Goal: Task Accomplishment & Management: Manage account settings

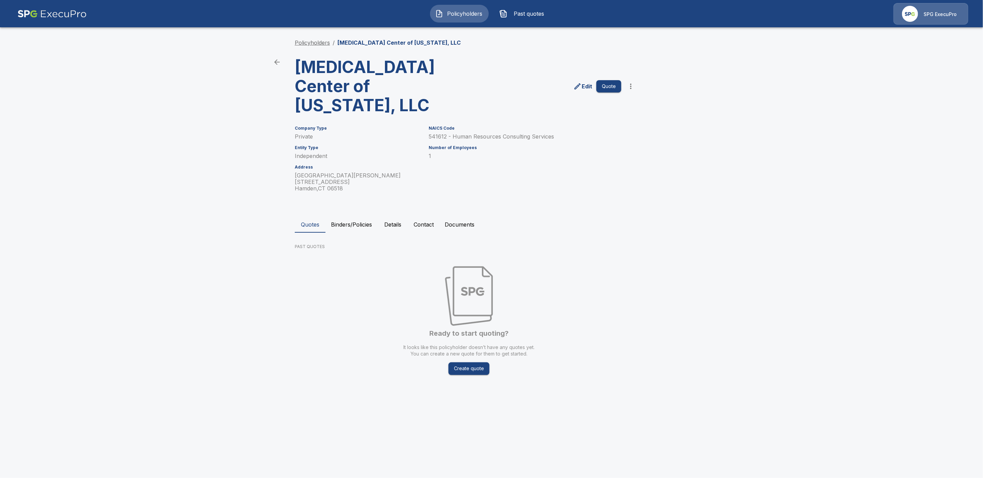
click at [298, 41] on link "Policyholders" at bounding box center [312, 42] width 35 height 7
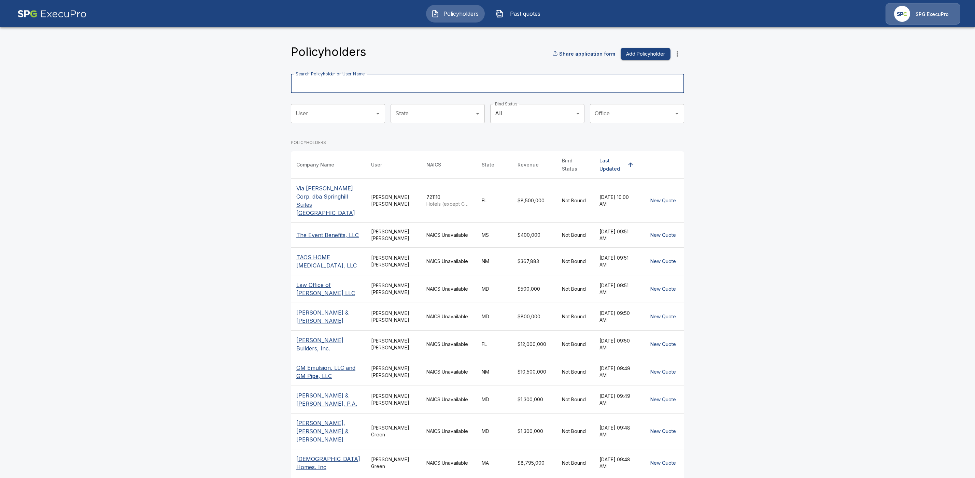
click at [375, 87] on input "Search Policyholder or User Name" at bounding box center [484, 83] width 386 height 19
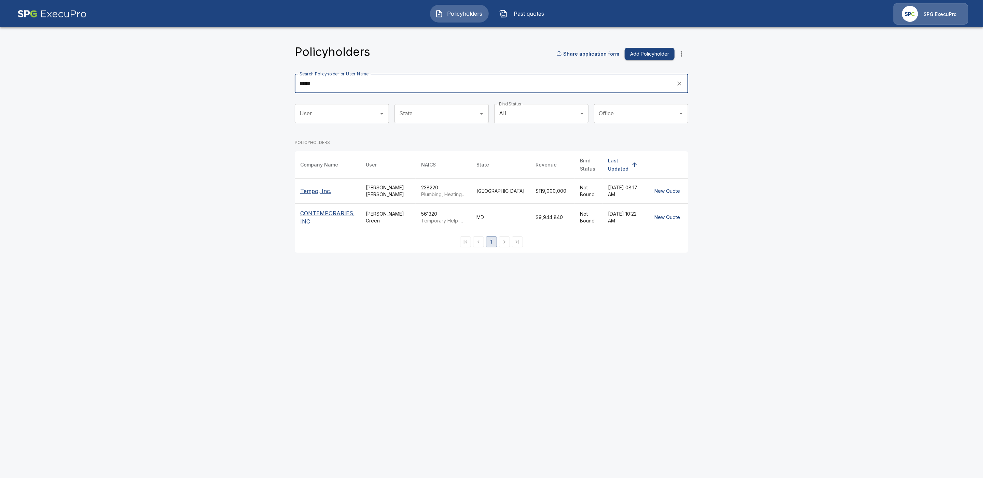
type input "*****"
click at [321, 187] on p "Tempo, Inc." at bounding box center [327, 191] width 55 height 8
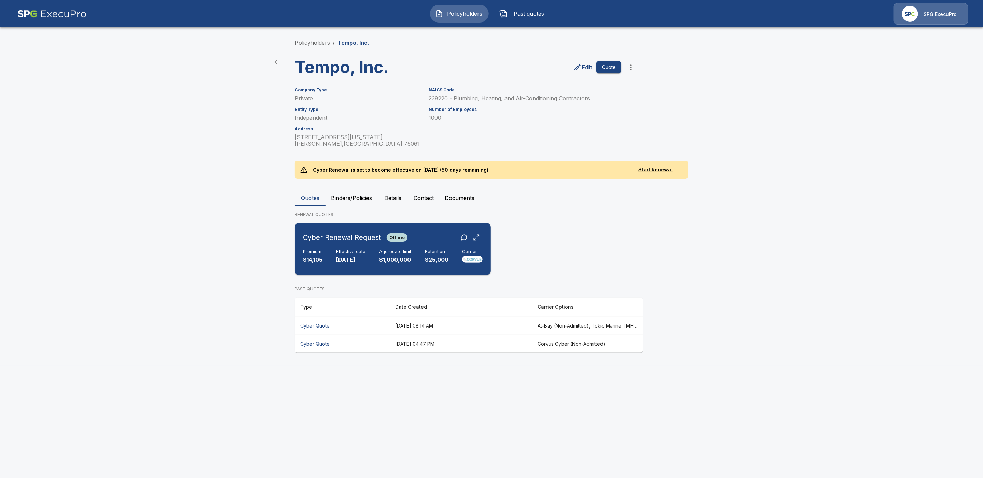
click at [419, 248] on div "Cyber Renewal Request Offline Premium $14,105 Effective date 10/15/2025 Aggrega…" at bounding box center [392, 249] width 190 height 46
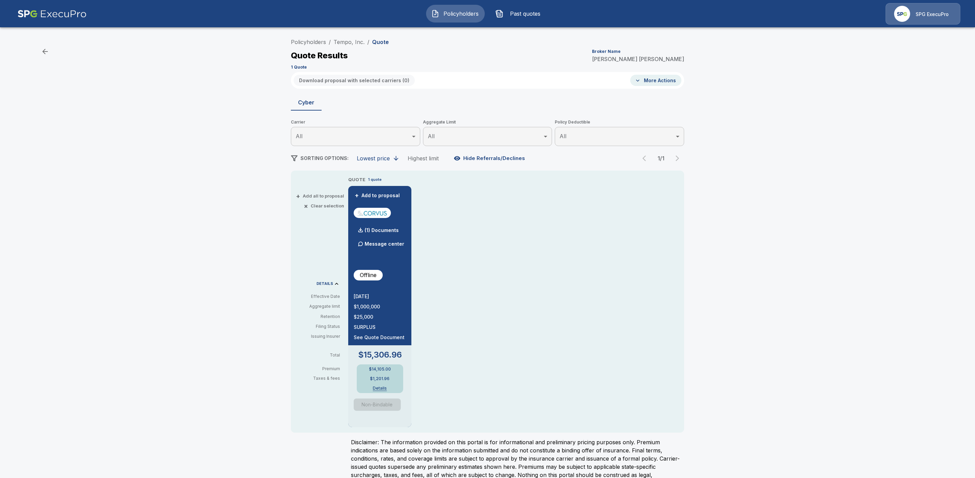
click at [384, 390] on button "Details" at bounding box center [379, 388] width 27 height 4
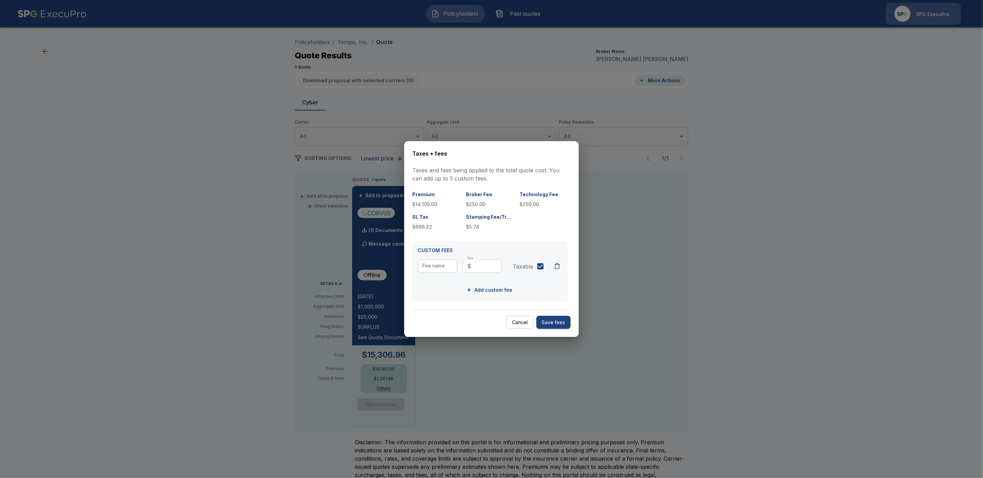
click at [749, 324] on div at bounding box center [491, 239] width 983 height 478
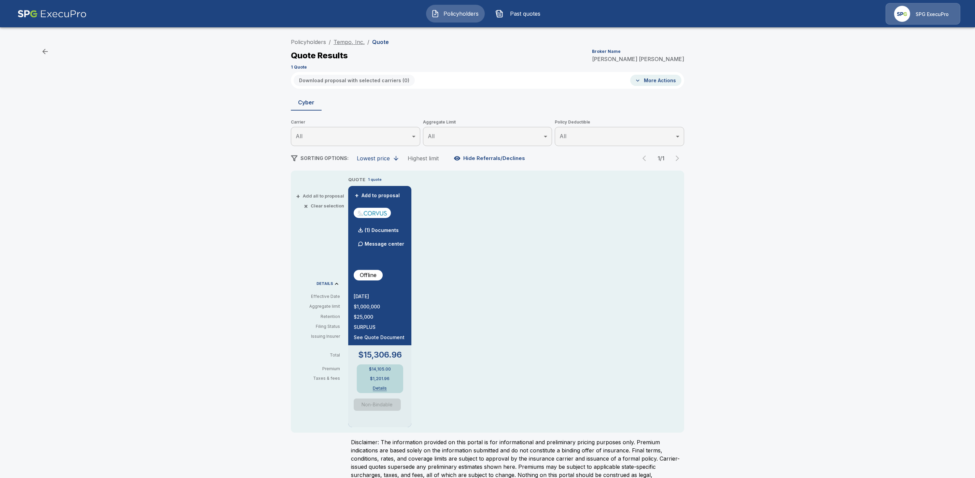
click at [347, 42] on link "Tempo, Inc." at bounding box center [349, 42] width 31 height 7
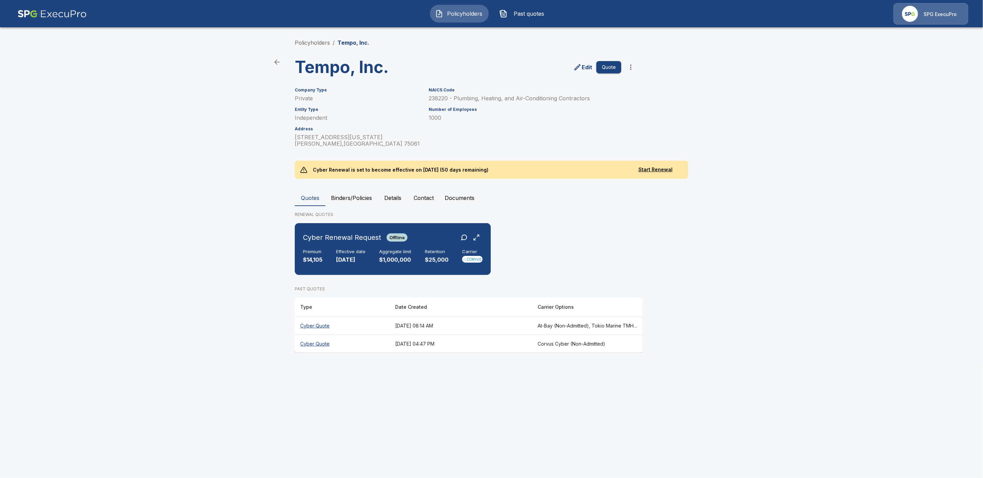
click at [397, 197] on button "Details" at bounding box center [392, 198] width 31 height 16
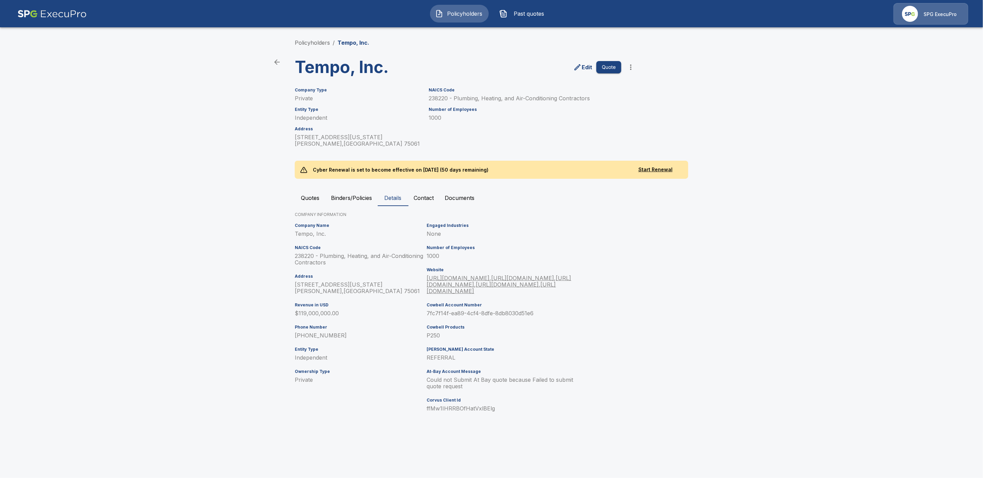
click at [436, 193] on button "Contact" at bounding box center [423, 198] width 31 height 16
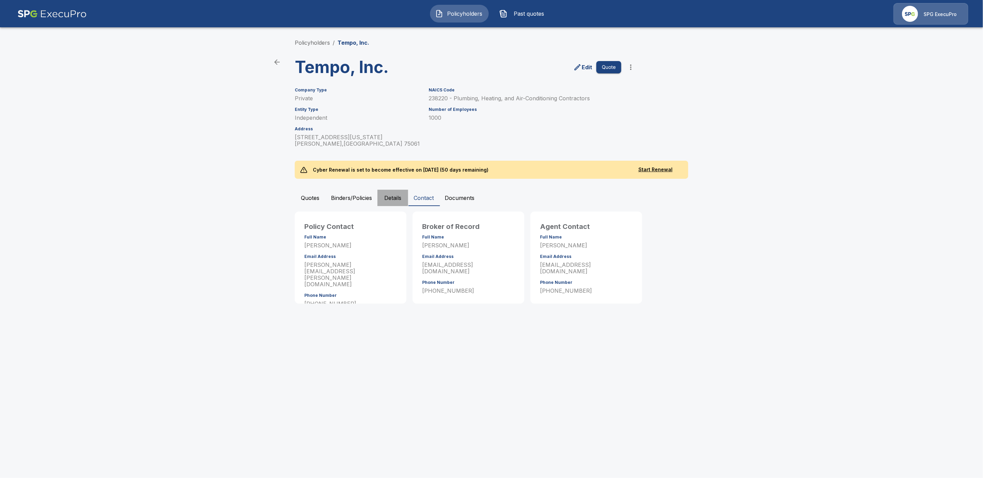
click at [393, 197] on button "Details" at bounding box center [392, 198] width 31 height 16
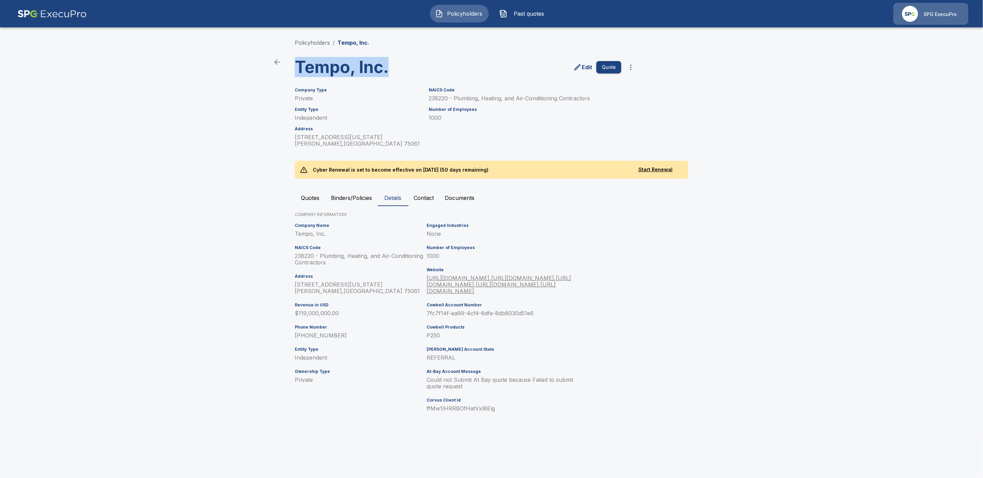
drag, startPoint x: 393, startPoint y: 74, endPoint x: 290, endPoint y: 67, distance: 103.3
click at [290, 67] on div "Tempo, Inc." at bounding box center [376, 64] width 174 height 25
copy h3 "Tempo, Inc."
click at [314, 198] on button "Quotes" at bounding box center [310, 198] width 31 height 16
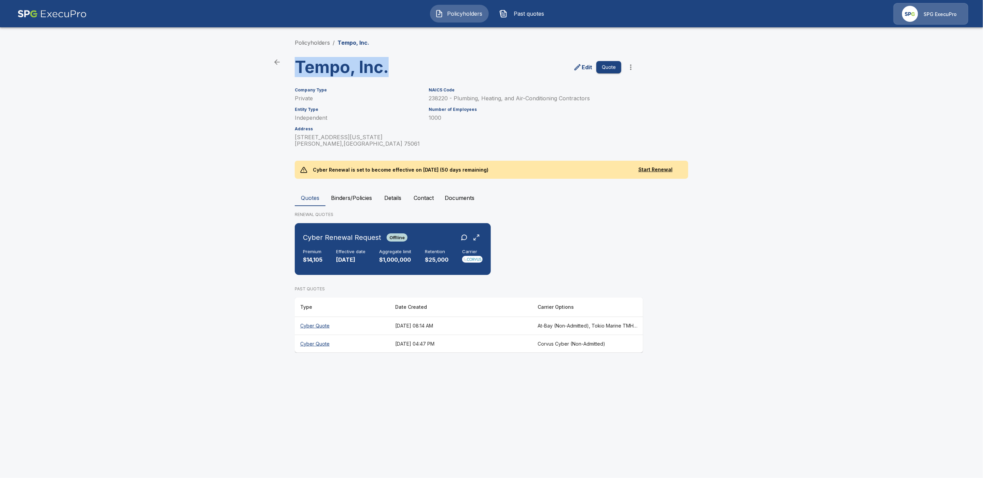
click at [917, 12] on img at bounding box center [910, 14] width 16 height 16
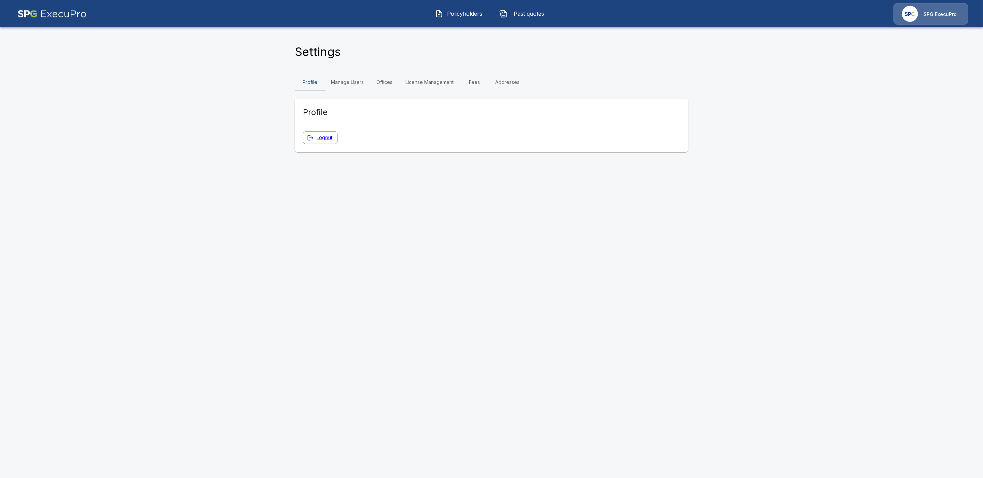
click at [475, 83] on link "Fees" at bounding box center [474, 82] width 31 height 16
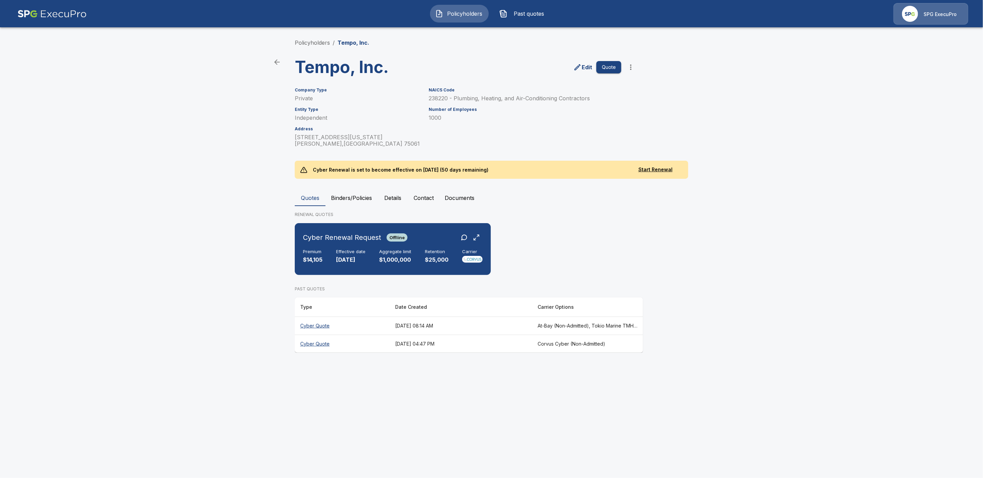
click at [318, 325] on th "Cyber Quote" at bounding box center [342, 326] width 95 height 18
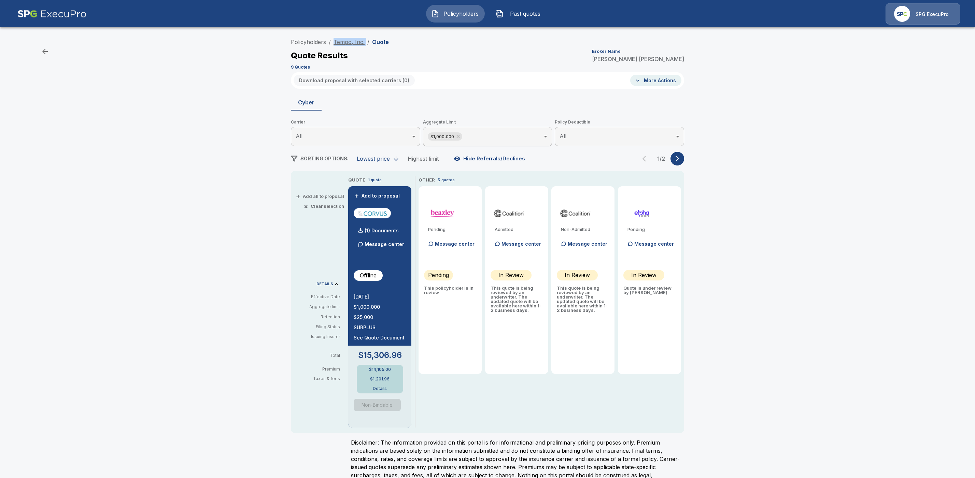
drag, startPoint x: 369, startPoint y: 42, endPoint x: 337, endPoint y: 42, distance: 31.8
click at [337, 42] on ol "Policyholders / Tempo, Inc. / Quote" at bounding box center [340, 42] width 98 height 8
copy ol "Tempo, Inc. /"
click at [389, 230] on p "(1) Documents" at bounding box center [382, 230] width 34 height 5
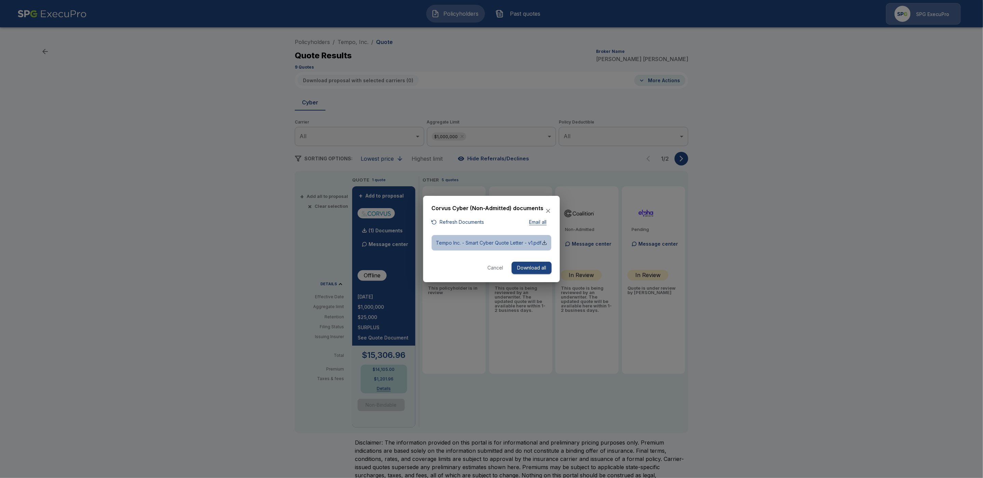
click at [546, 244] on div "button" at bounding box center [543, 242] width 5 height 5
click at [497, 274] on button "Cancel" at bounding box center [495, 268] width 22 height 13
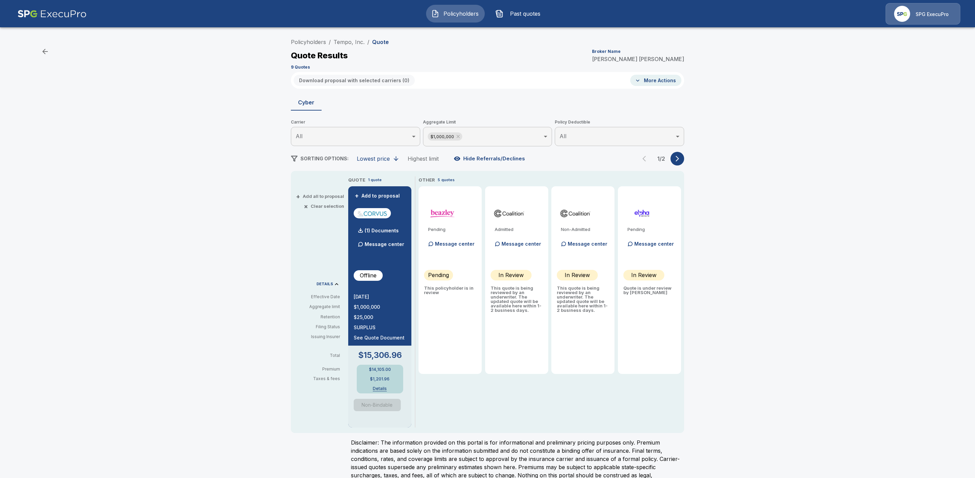
click at [385, 390] on button "Details" at bounding box center [379, 389] width 27 height 4
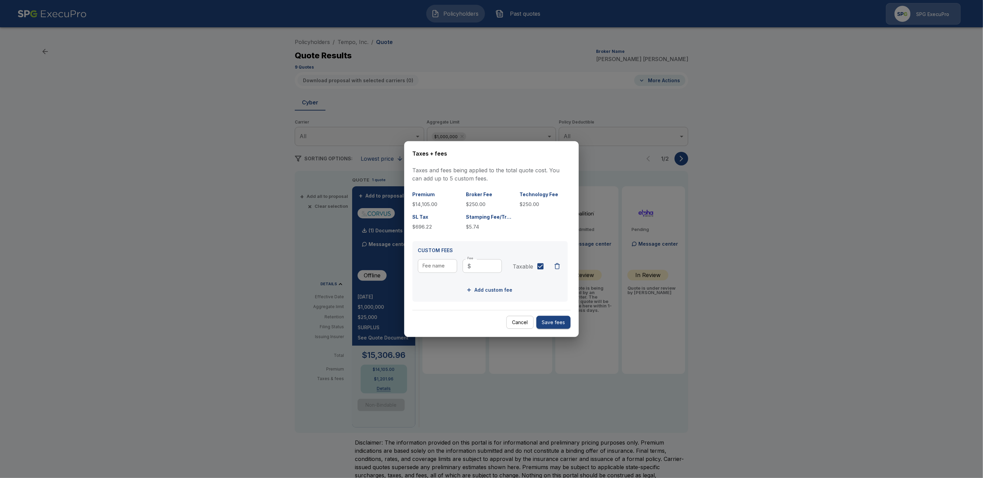
click at [434, 266] on input "Fee name" at bounding box center [437, 266] width 39 height 14
type input "****"
click at [476, 267] on input "Fee" at bounding box center [488, 266] width 28 height 14
type input "***"
click at [549, 324] on button "Save fees" at bounding box center [553, 322] width 34 height 13
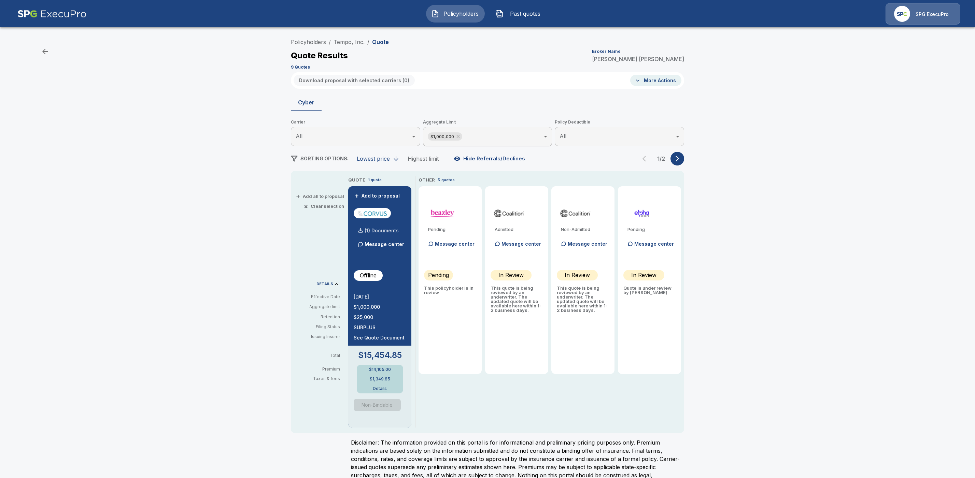
click at [378, 232] on p "(1) Documents" at bounding box center [382, 230] width 34 height 5
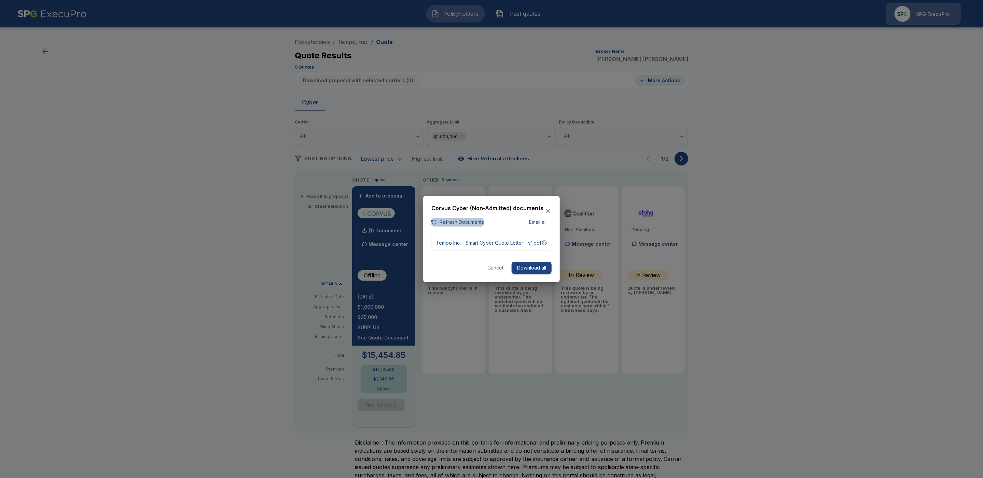
click at [462, 218] on button "Refresh Documents" at bounding box center [457, 222] width 53 height 9
click at [527, 273] on button "Download all" at bounding box center [531, 268] width 40 height 13
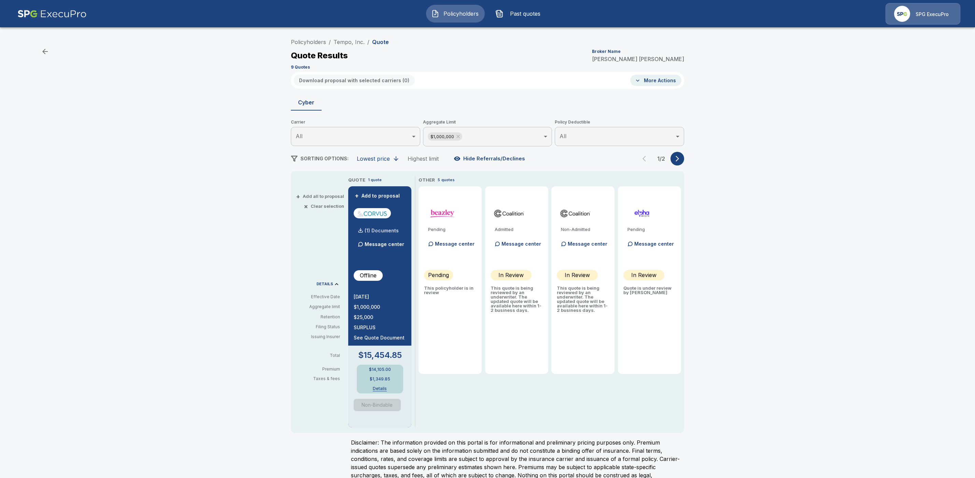
click at [392, 230] on p "(1) Documents" at bounding box center [382, 230] width 34 height 5
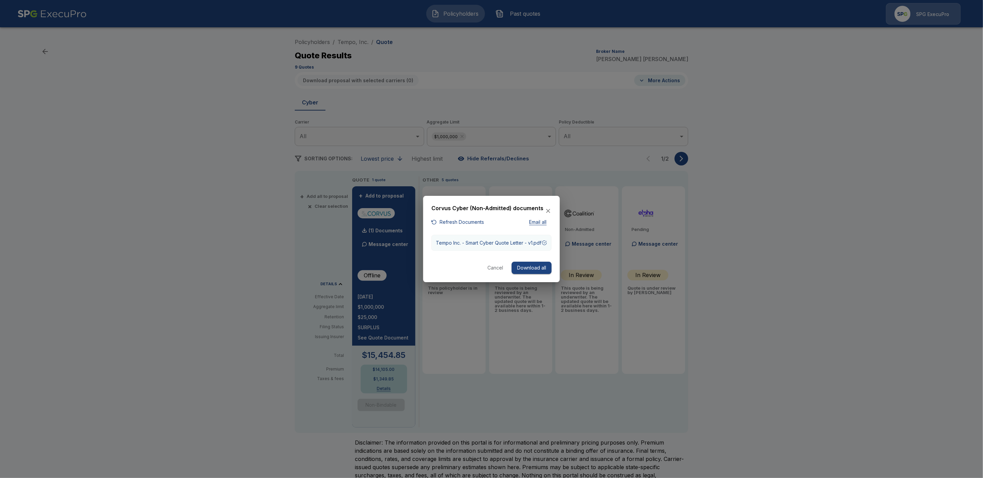
click at [546, 242] on div "button" at bounding box center [543, 242] width 5 height 5
click at [497, 272] on button "Cancel" at bounding box center [495, 268] width 22 height 13
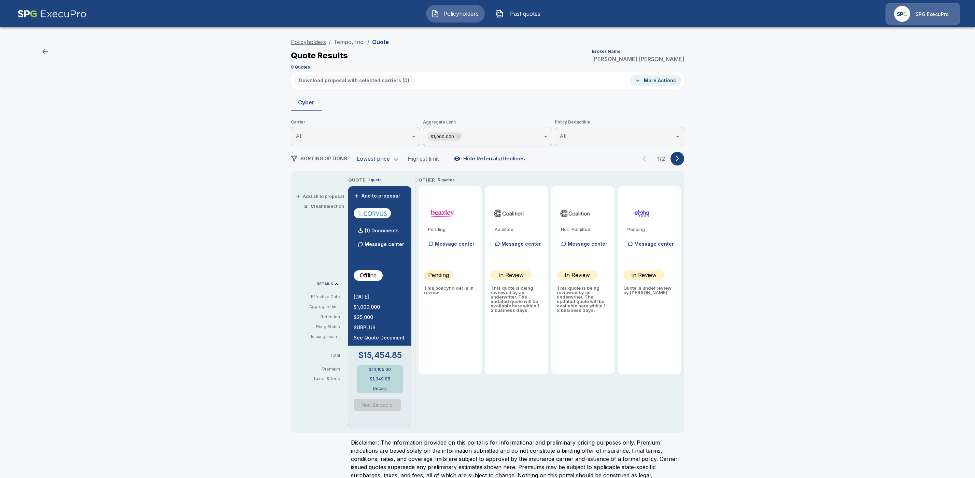
click at [300, 42] on link "Policyholders" at bounding box center [308, 42] width 35 height 7
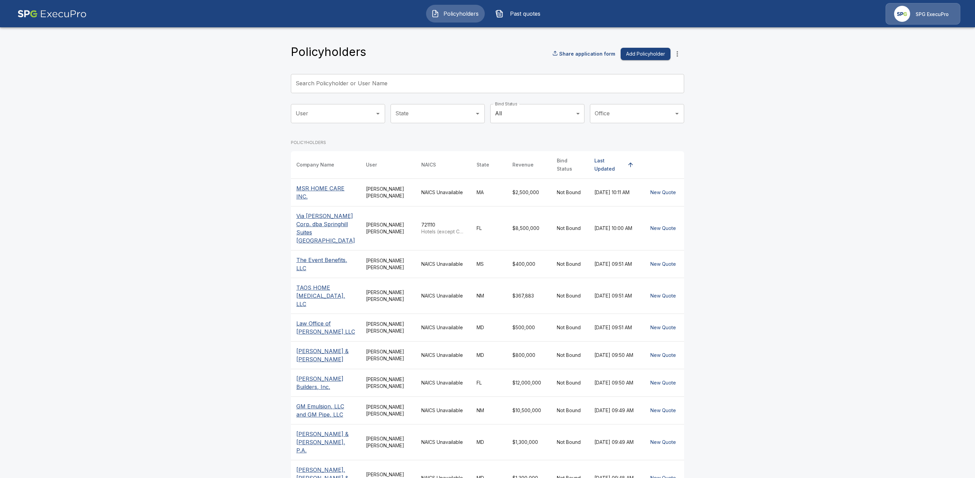
click at [317, 85] on input "Search Policyholder or User Name" at bounding box center [484, 83] width 386 height 19
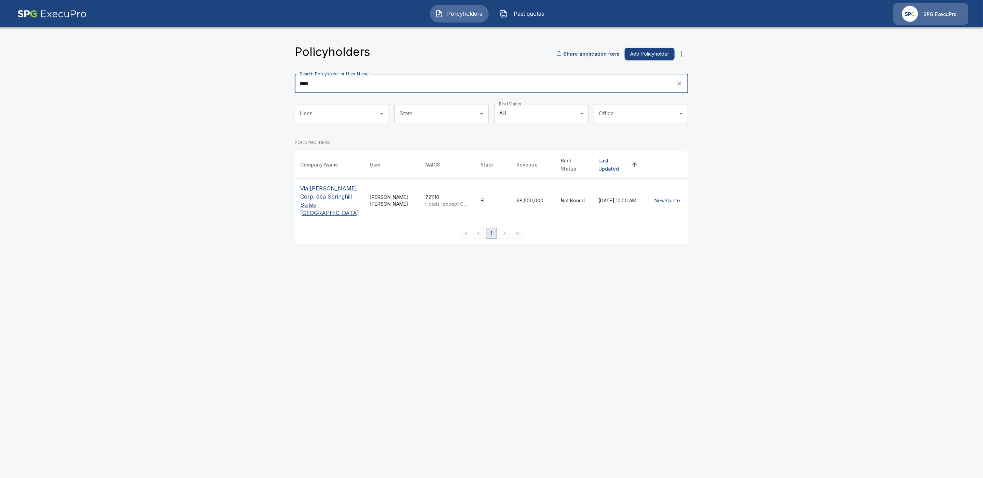
type input "***"
click at [299, 203] on th "Via [PERSON_NAME] Corp. dba Springhill Suites [GEOGRAPHIC_DATA]" at bounding box center [330, 201] width 70 height 44
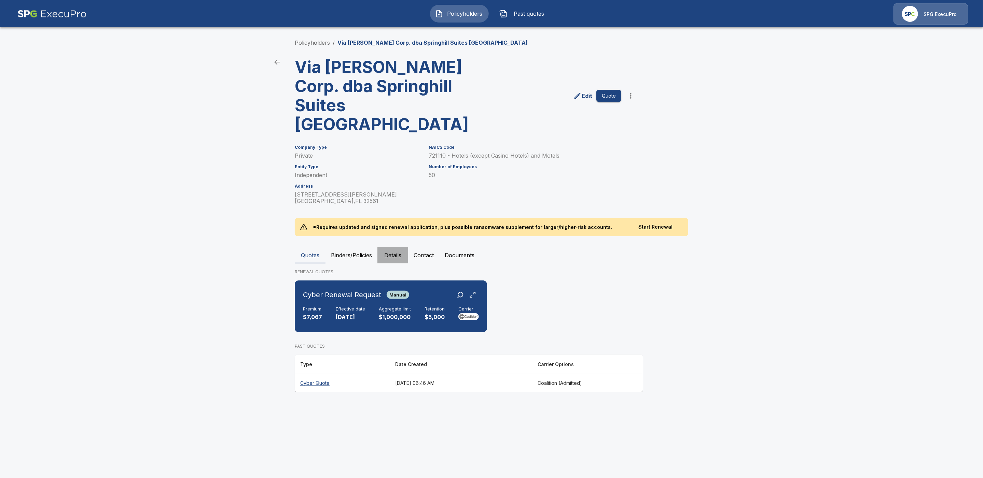
click at [390, 247] on button "Details" at bounding box center [392, 255] width 31 height 16
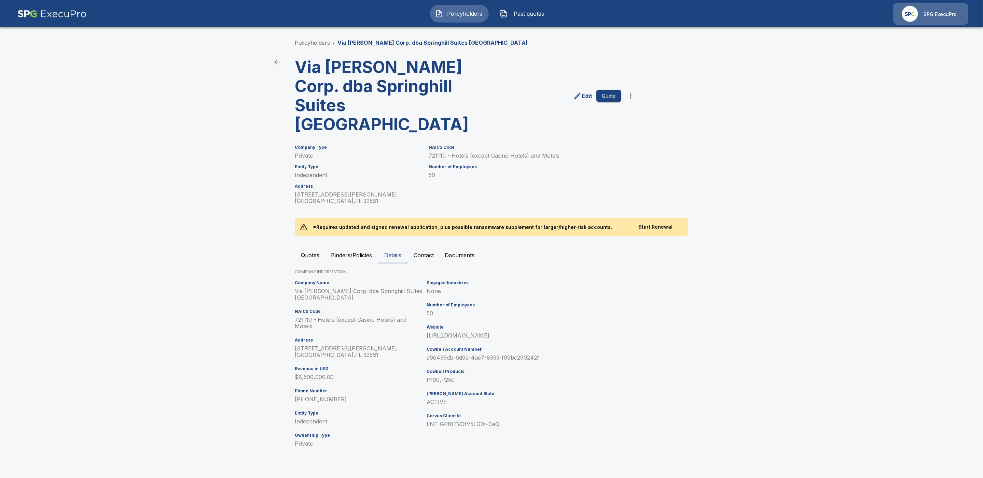
click at [302, 247] on button "Quotes" at bounding box center [310, 255] width 31 height 16
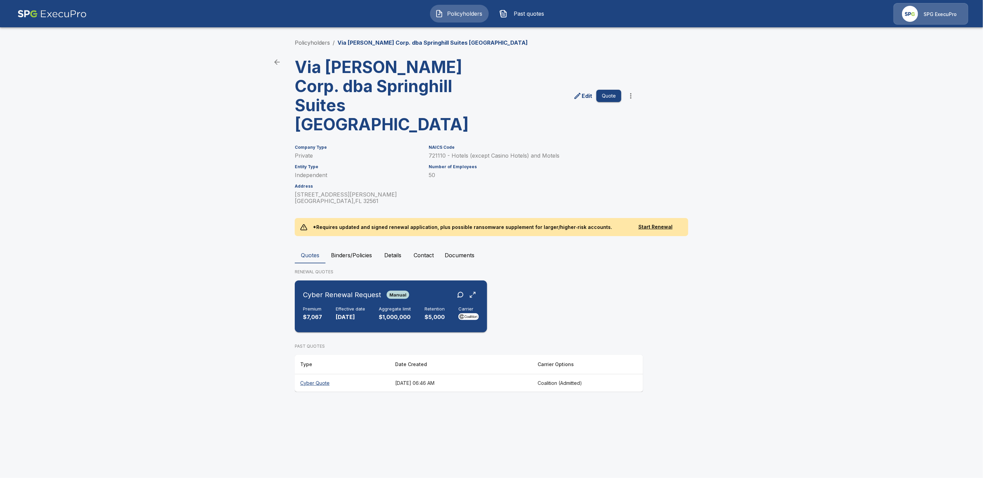
click at [433, 289] on div "Cyber Renewal Request Manual" at bounding box center [391, 295] width 176 height 12
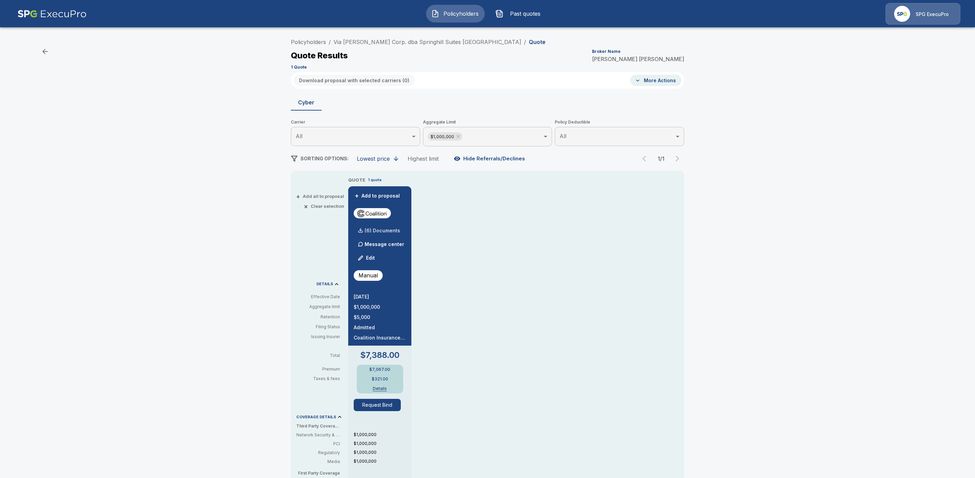
click at [394, 230] on p "(6) Documents" at bounding box center [383, 230] width 36 height 5
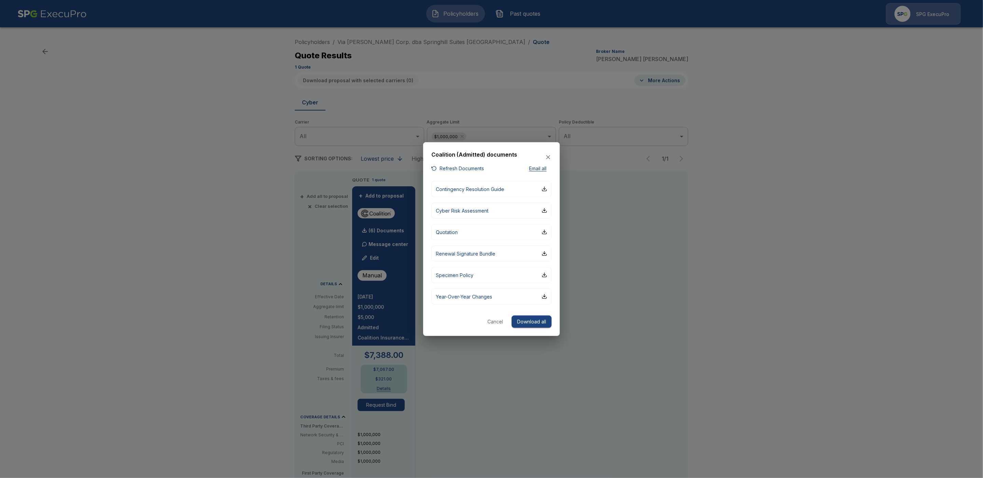
click at [435, 165] on button "Refresh Documents" at bounding box center [457, 169] width 53 height 9
click at [503, 254] on button "Renewal Signature Bundle" at bounding box center [491, 253] width 120 height 16
click at [495, 320] on button "Cancel" at bounding box center [495, 321] width 22 height 13
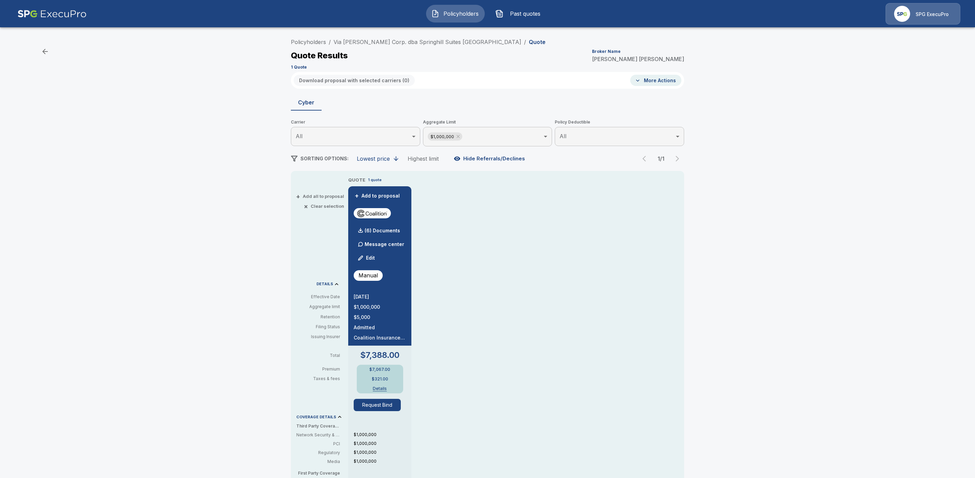
click at [374, 257] on button "Edit" at bounding box center [366, 258] width 23 height 14
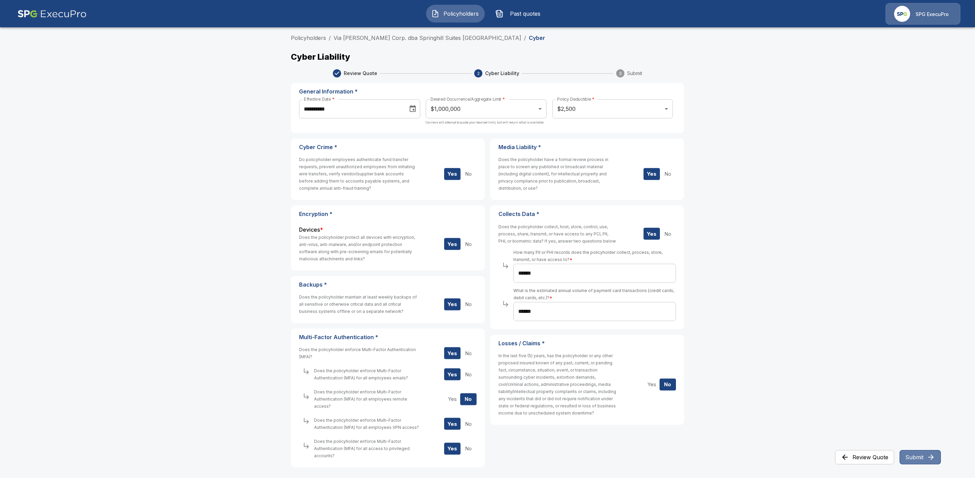
click at [927, 457] on icon "button" at bounding box center [931, 457] width 8 height 8
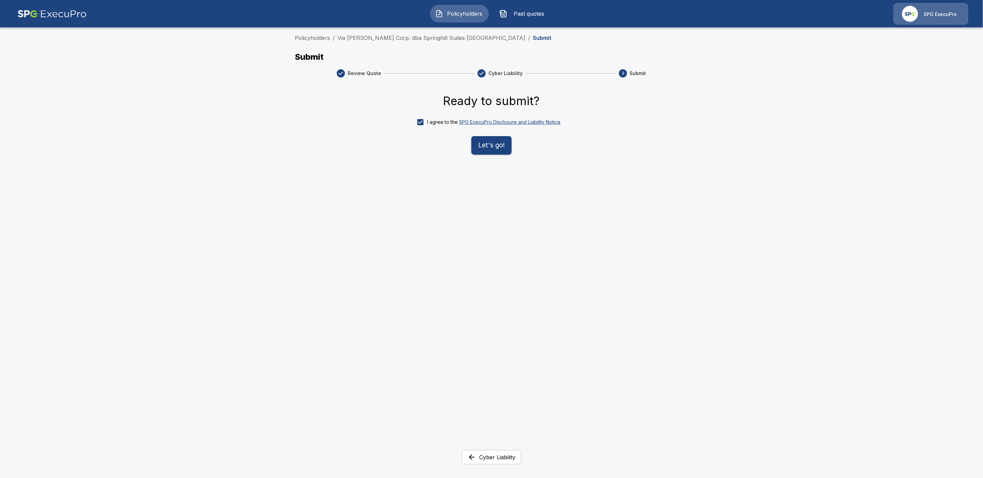
click at [481, 150] on button "Let's go!" at bounding box center [491, 145] width 40 height 18
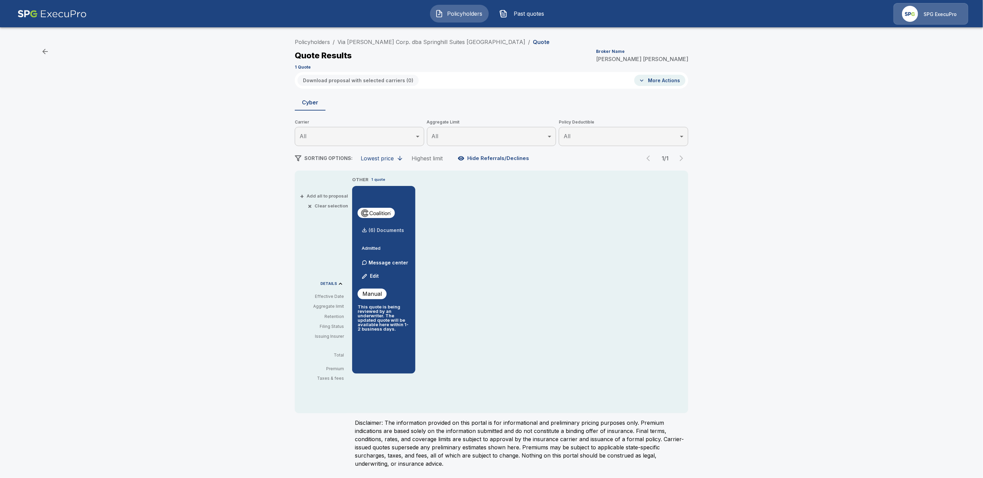
click at [398, 230] on p "(6) Documents" at bounding box center [386, 230] width 36 height 5
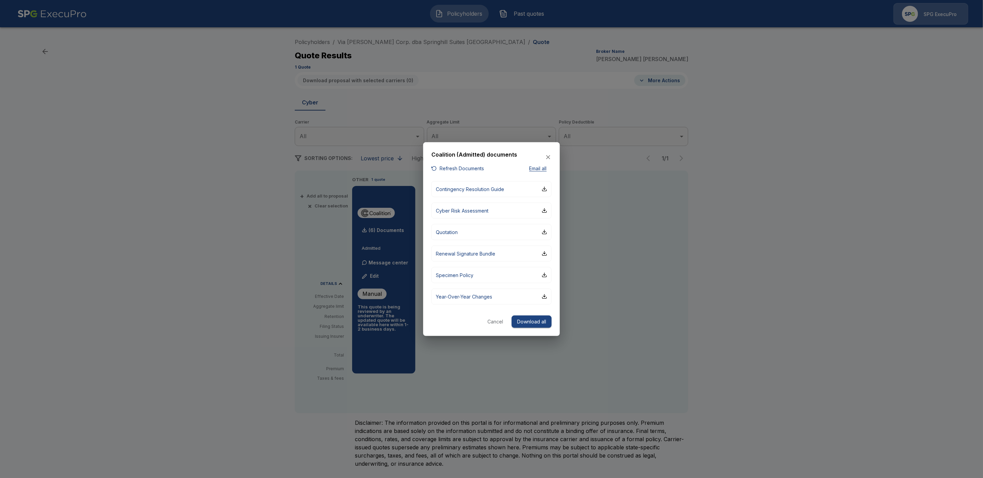
click at [477, 166] on button "Refresh Documents" at bounding box center [457, 169] width 53 height 9
click at [545, 254] on div "button" at bounding box center [543, 253] width 5 height 5
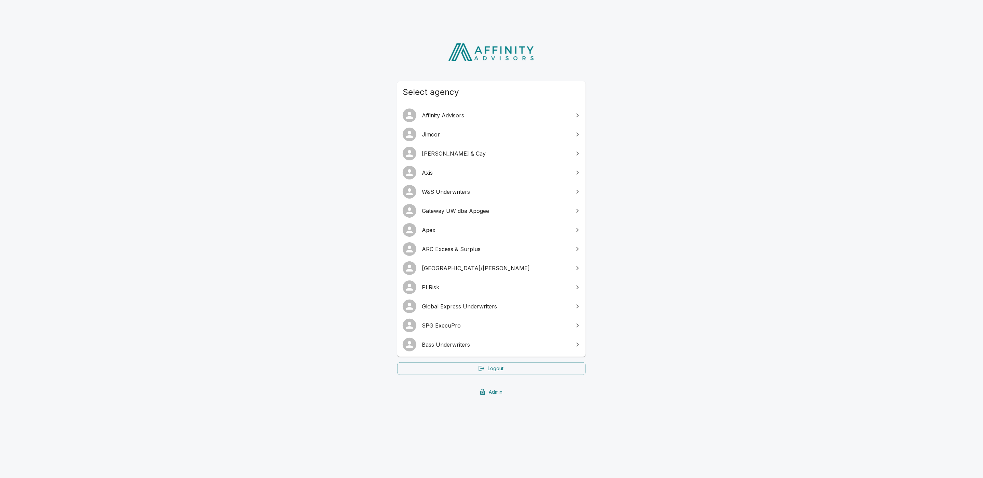
click at [457, 264] on span "[GEOGRAPHIC_DATA]/[PERSON_NAME]" at bounding box center [495, 268] width 147 height 8
